Goal: Check status: Check status

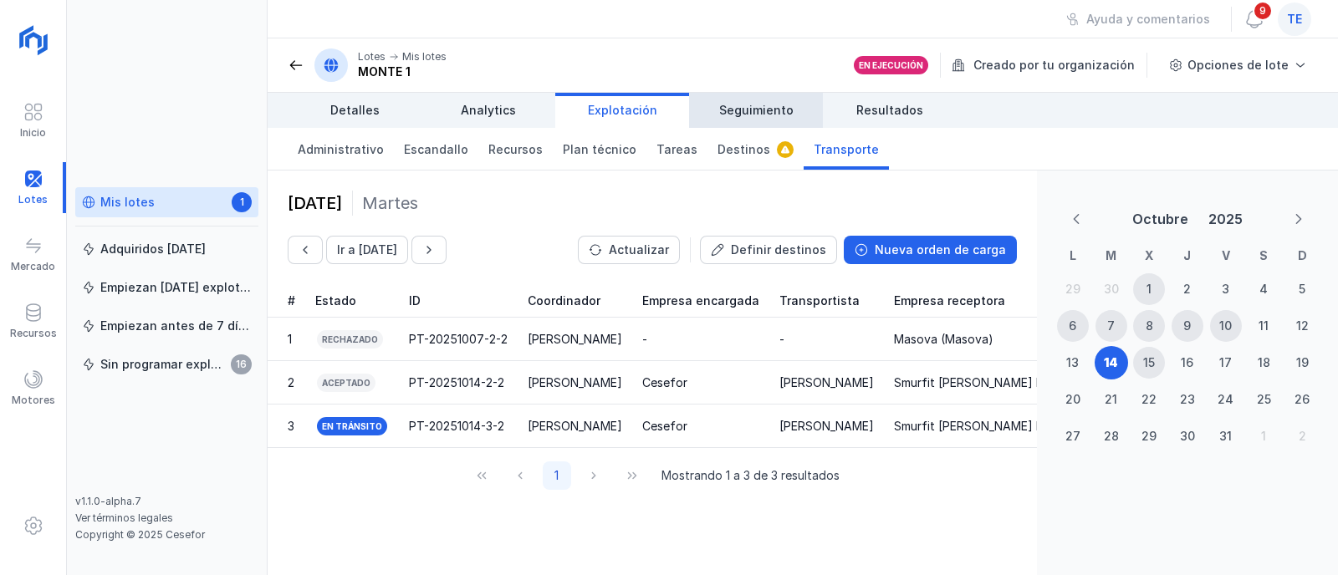
click at [768, 112] on span "Seguimiento" at bounding box center [756, 110] width 74 height 17
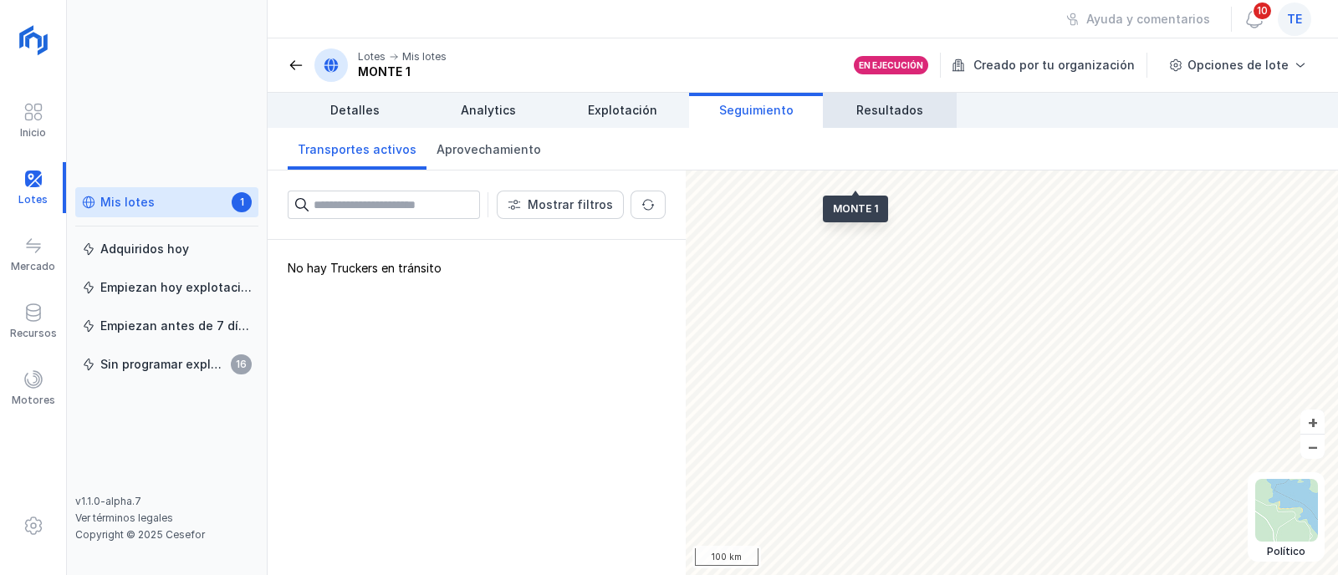
click at [872, 112] on span "Resultados" at bounding box center [890, 110] width 67 height 17
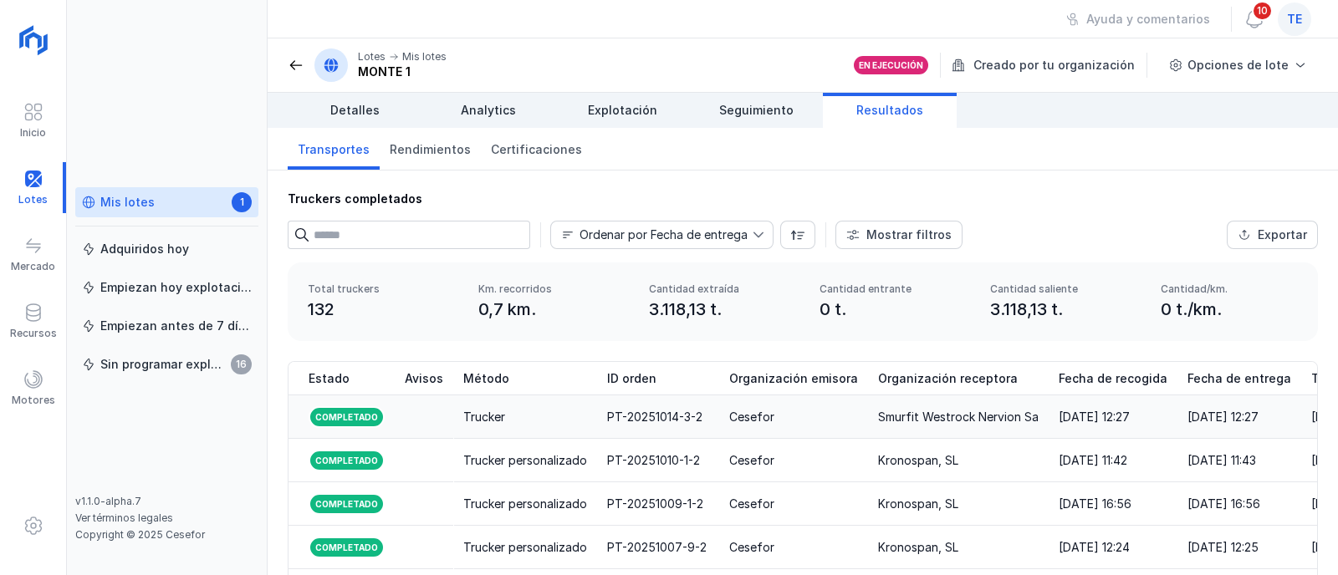
click at [520, 403] on td "Trucker" at bounding box center [525, 417] width 144 height 43
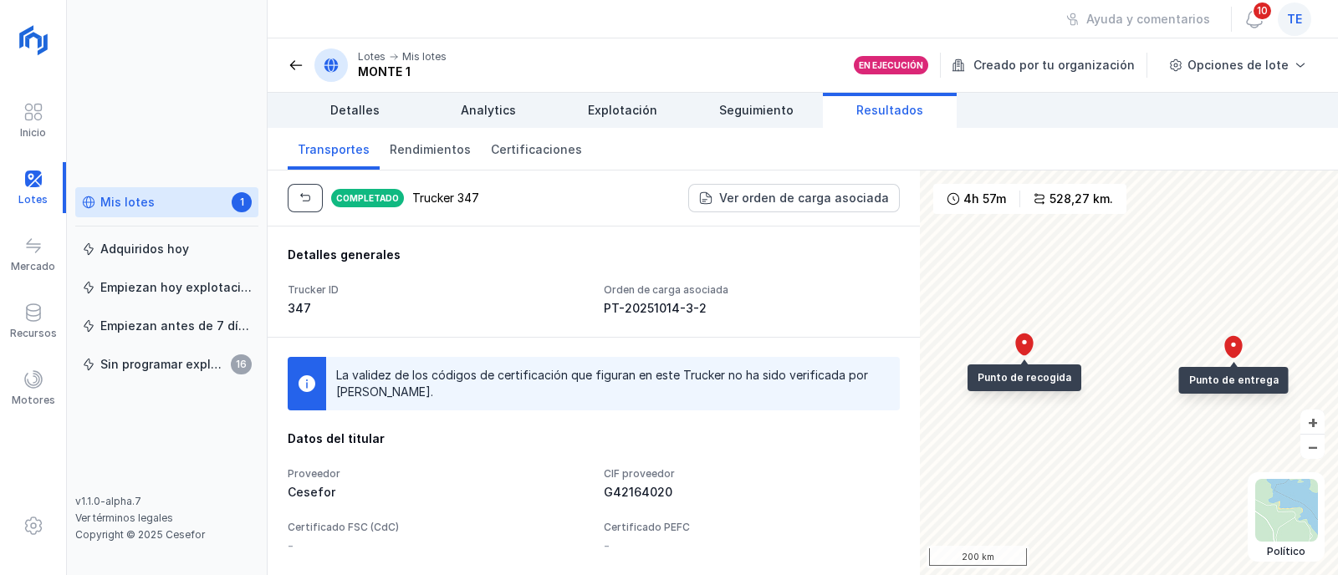
click at [305, 202] on span "button" at bounding box center [305, 198] width 13 height 13
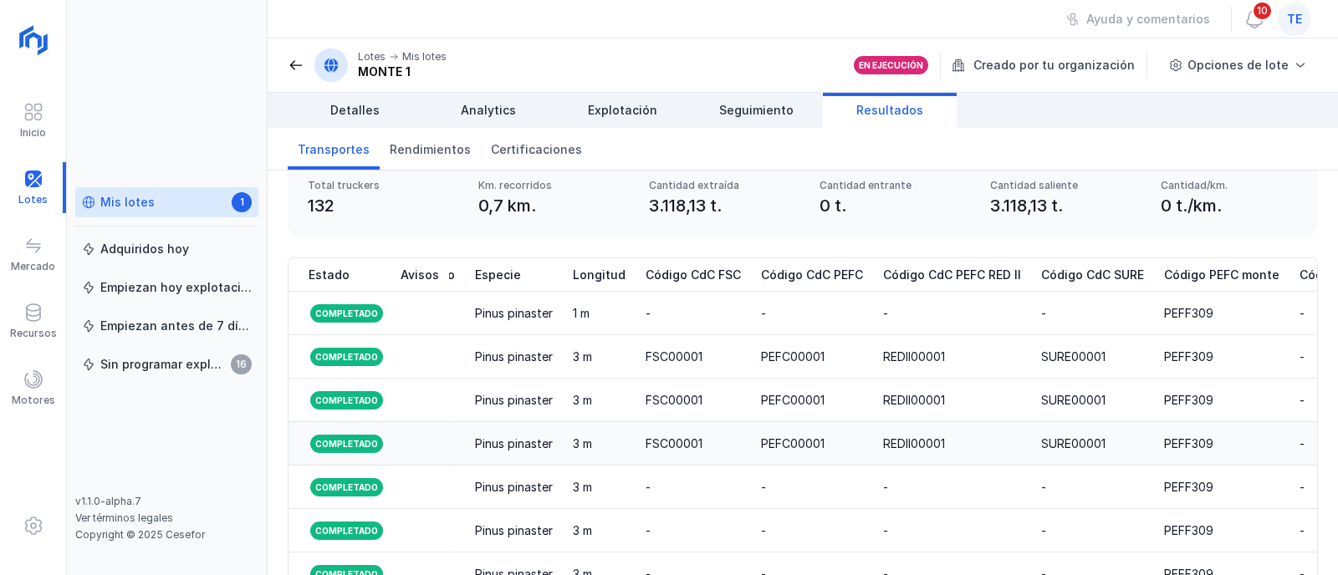
scroll to position [0, 2253]
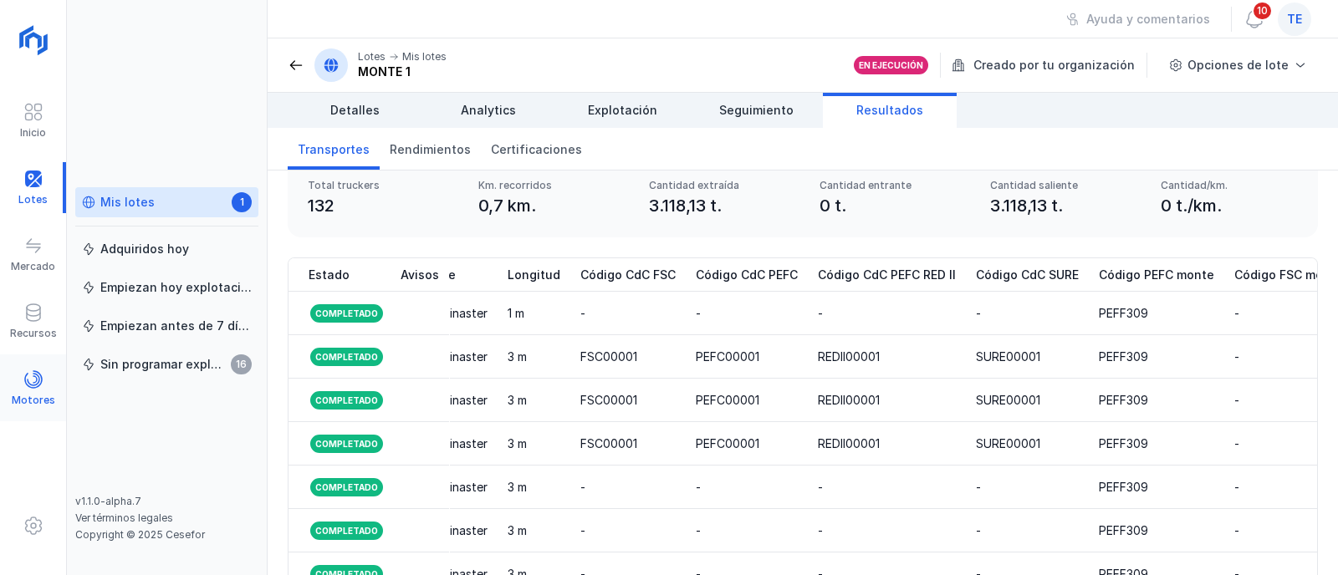
click at [32, 379] on span at bounding box center [33, 380] width 20 height 20
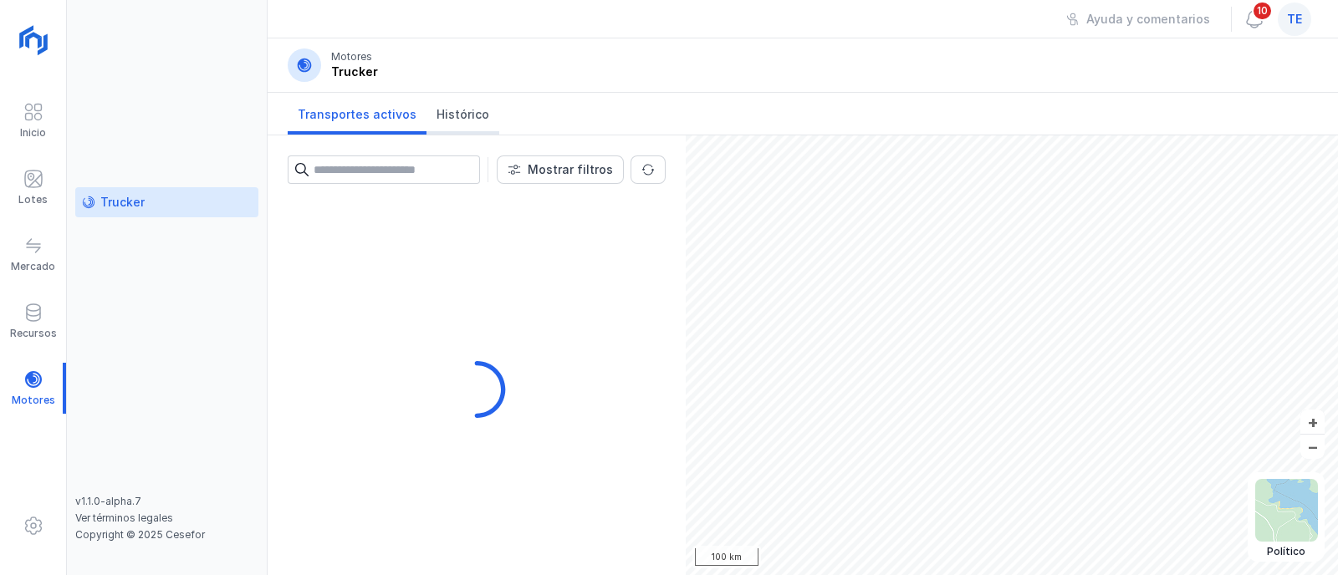
click at [445, 123] on link "Histórico" at bounding box center [463, 114] width 73 height 42
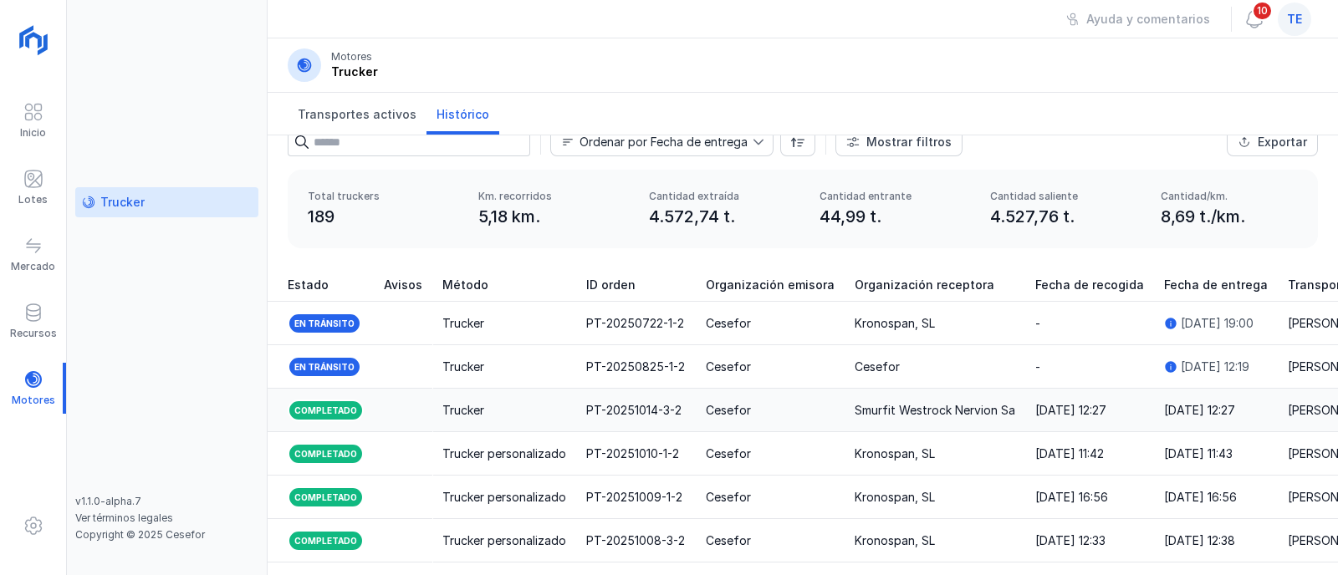
drag, startPoint x: 648, startPoint y: 412, endPoint x: 686, endPoint y: 412, distance: 37.6
click at [682, 412] on td "PT-20251014-3-2" at bounding box center [636, 410] width 120 height 43
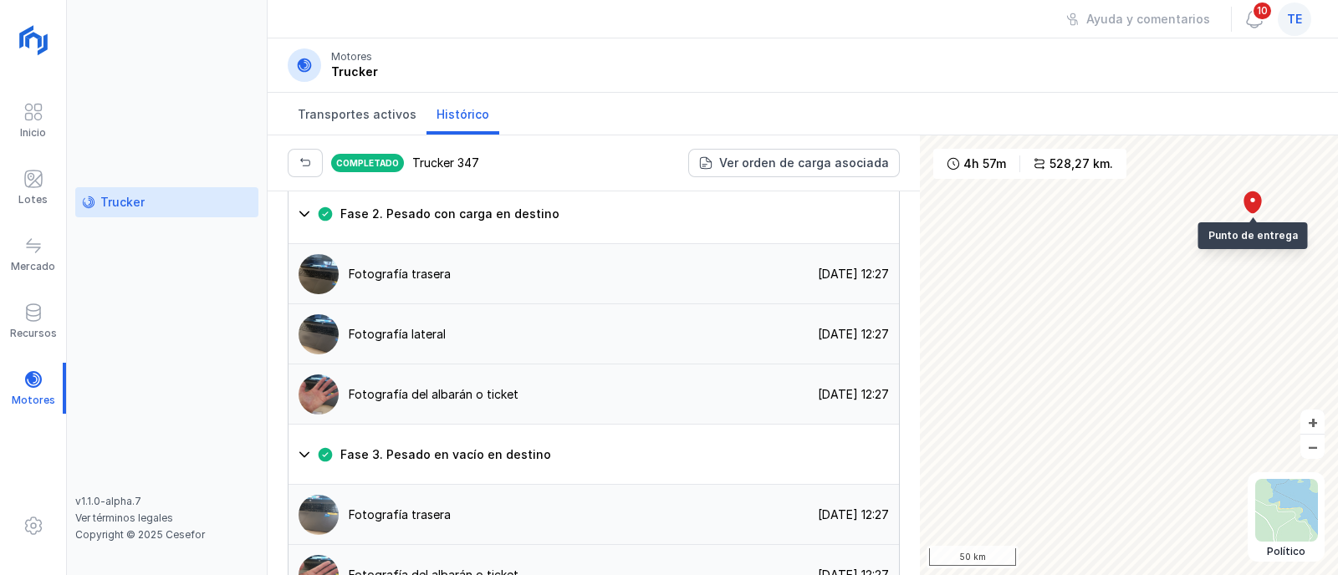
scroll to position [1850, 0]
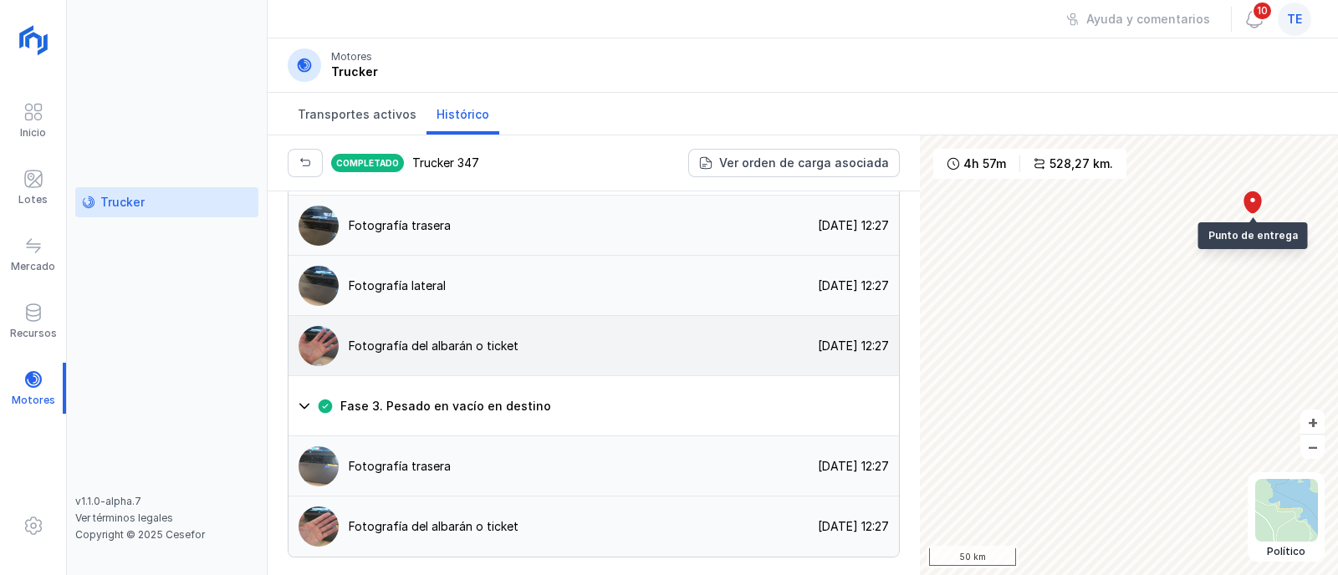
click at [457, 339] on div "Fotografía del albarán o ticket" at bounding box center [434, 346] width 170 height 17
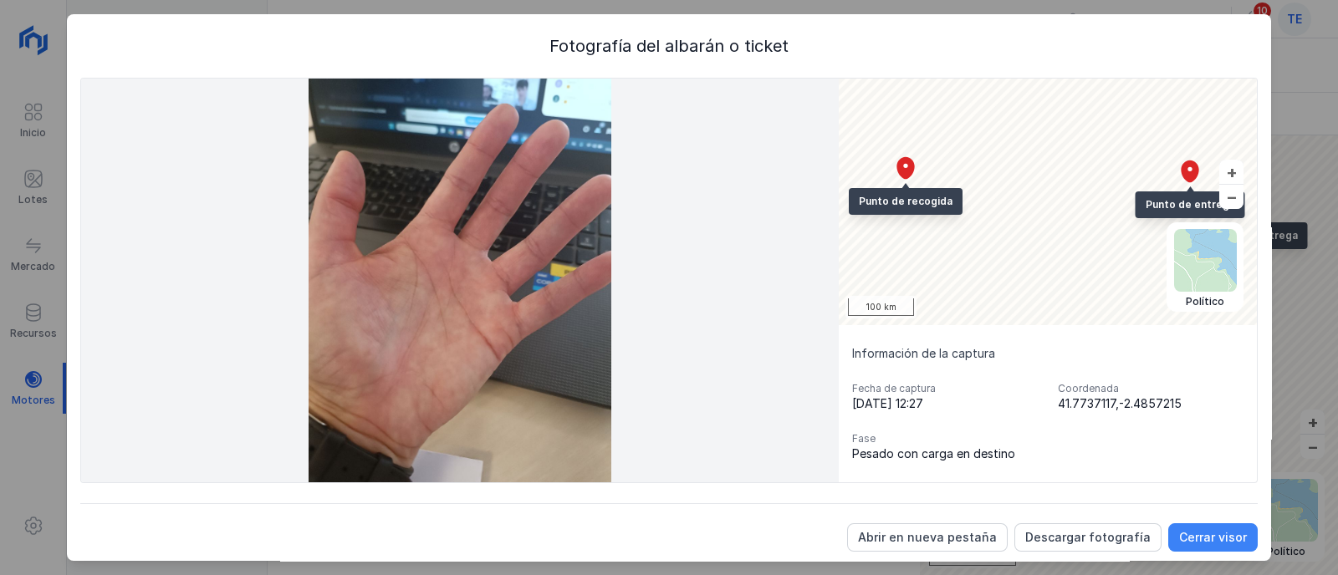
click at [1184, 542] on div "Cerrar visor" at bounding box center [1213, 537] width 68 height 17
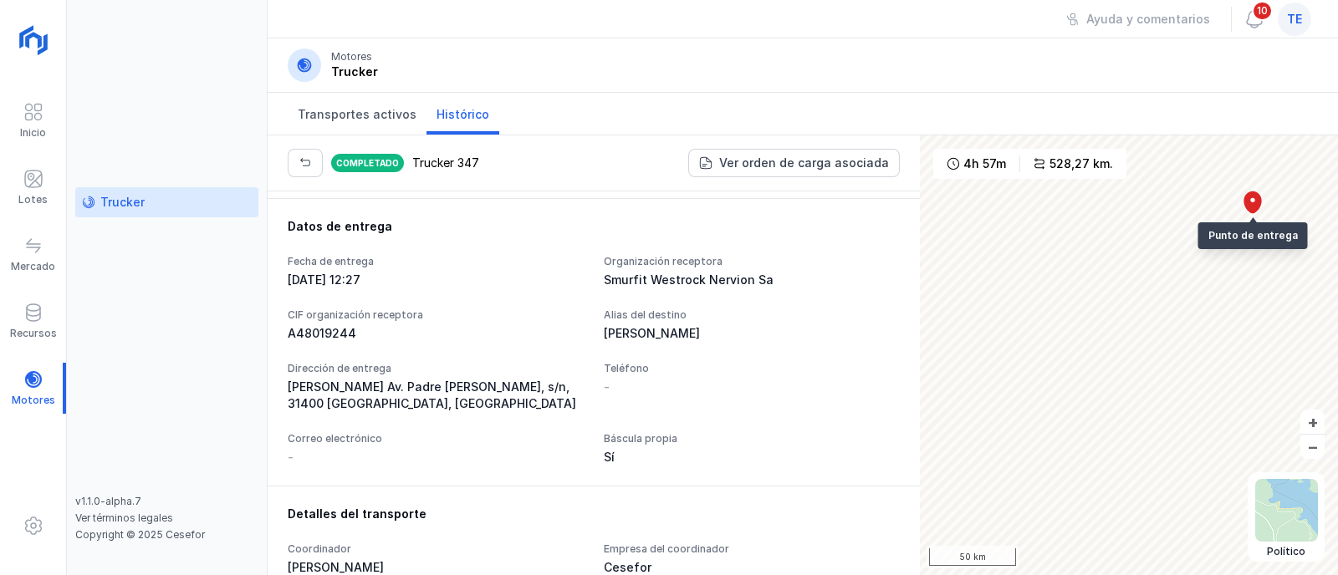
scroll to position [491, 0]
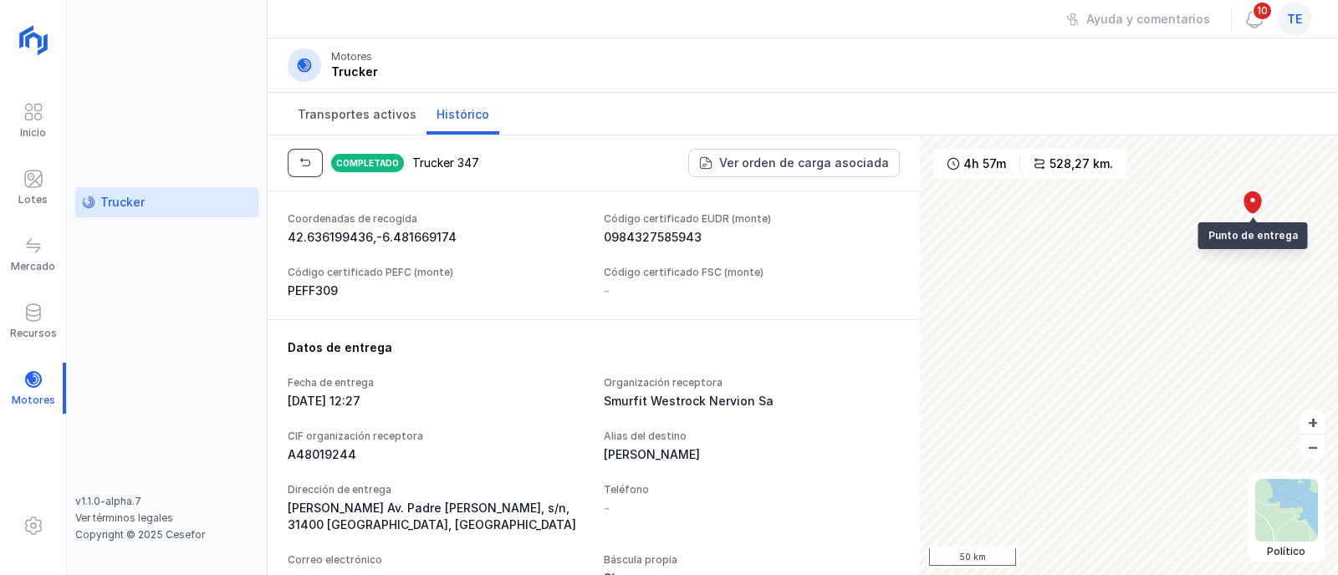
click at [308, 167] on span "button" at bounding box center [305, 162] width 13 height 13
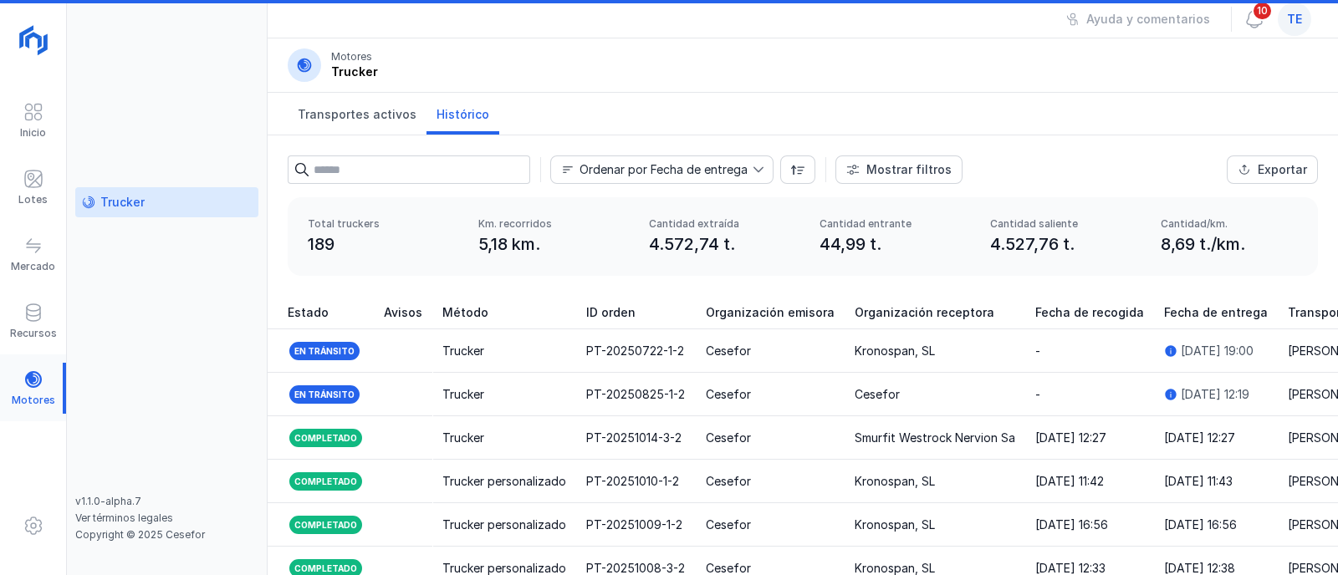
click at [43, 378] on div at bounding box center [33, 388] width 66 height 51
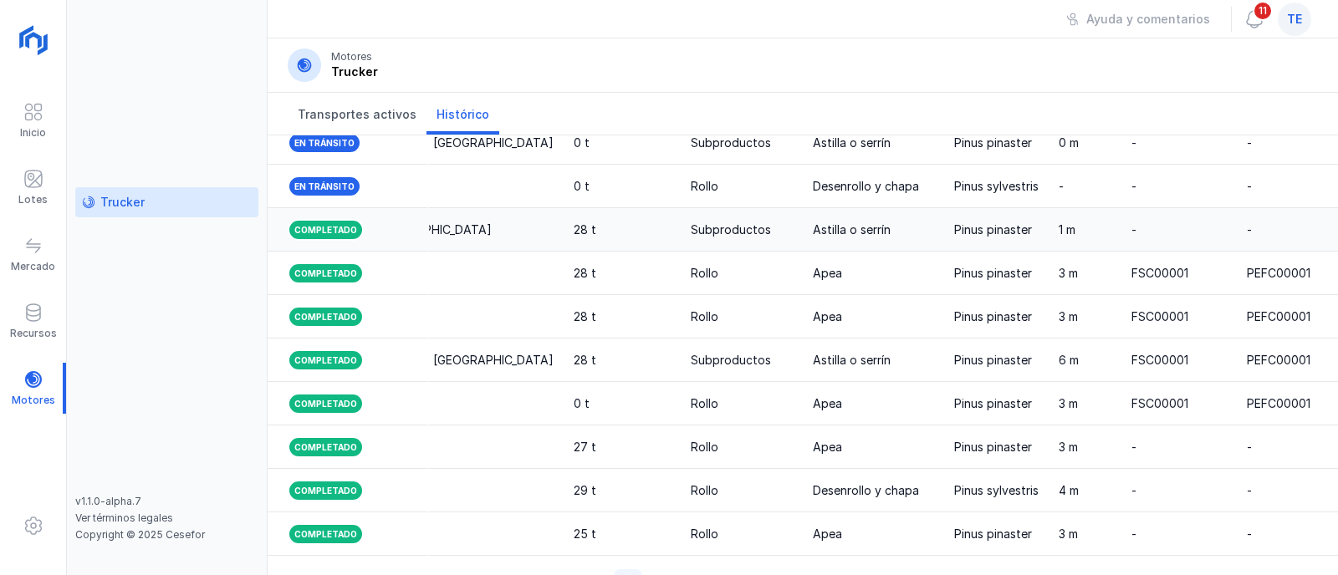
scroll to position [0, 1695]
